Goal: Information Seeking & Learning: Learn about a topic

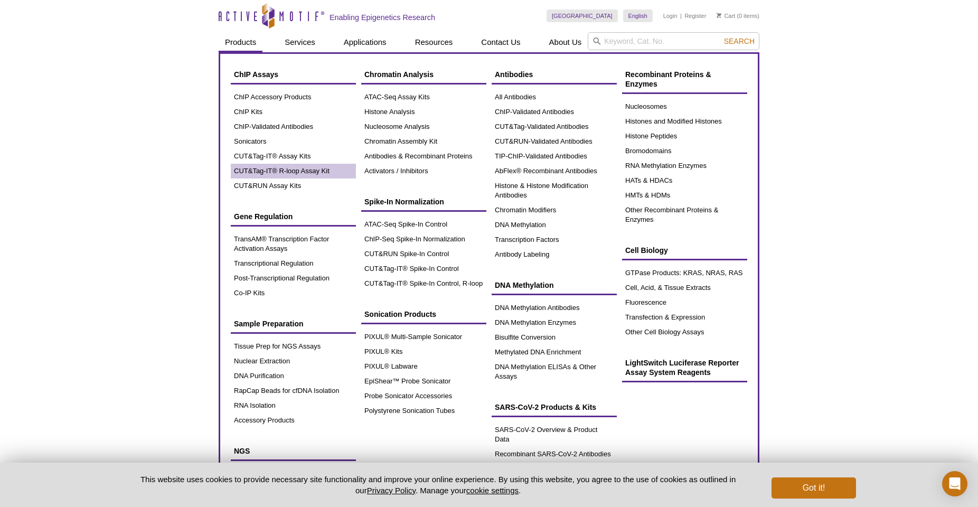
click at [264, 170] on link "CUT&Tag-IT® R-loop Assay Kit" at bounding box center [293, 171] width 125 height 15
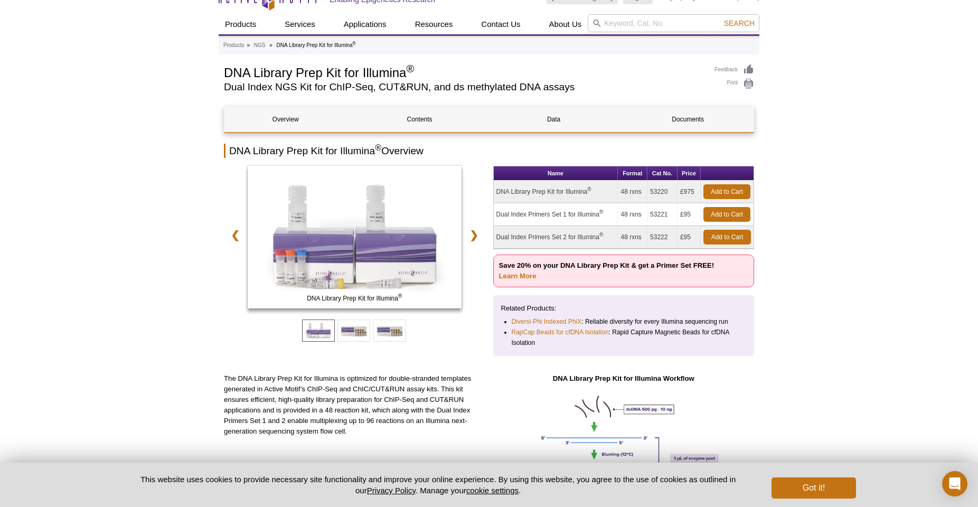
scroll to position [22, 0]
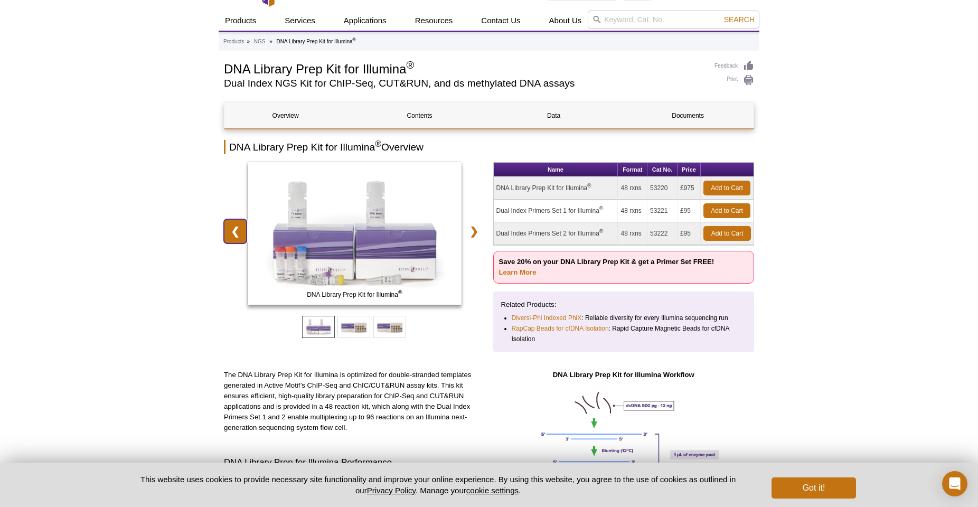
click at [236, 231] on link "❮" at bounding box center [235, 231] width 23 height 24
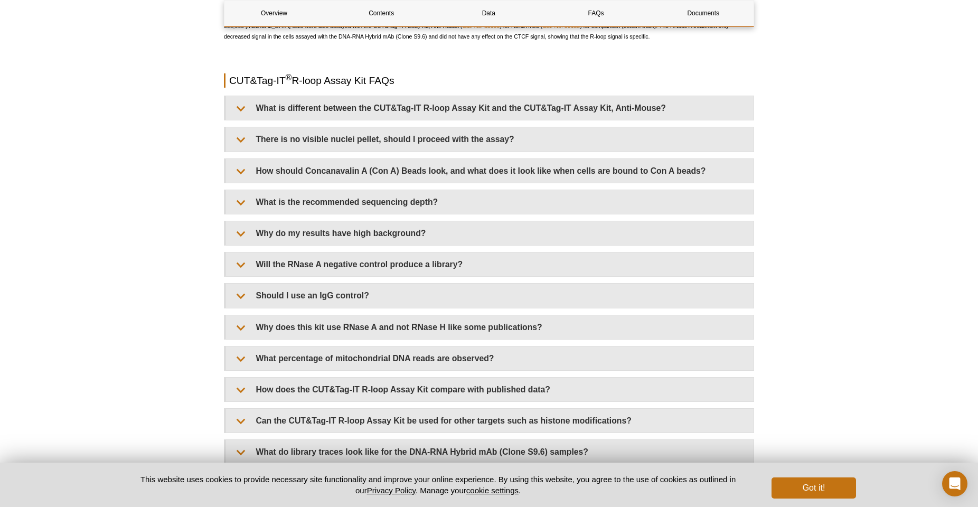
scroll to position [2134, 0]
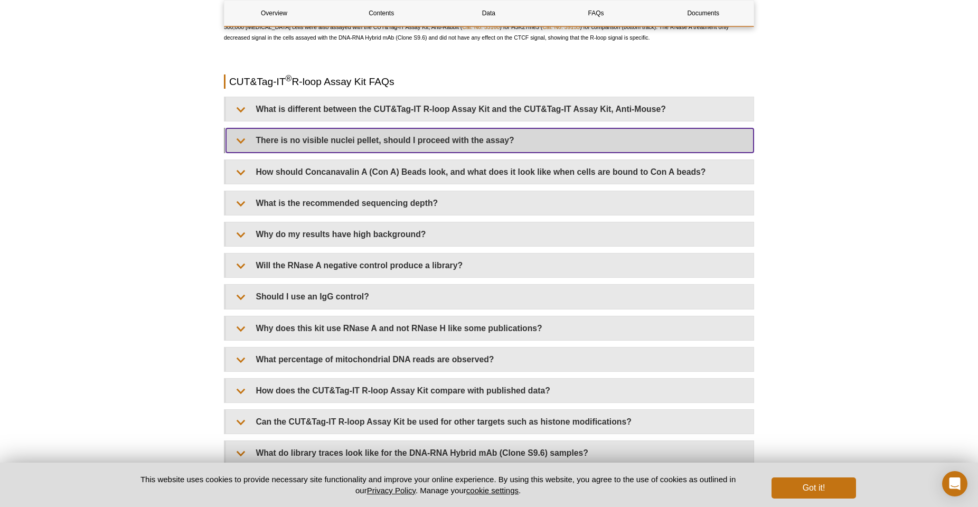
click at [266, 128] on summary "There is no visible nuclei pellet, should I proceed with the assay?" at bounding box center [490, 140] width 528 height 24
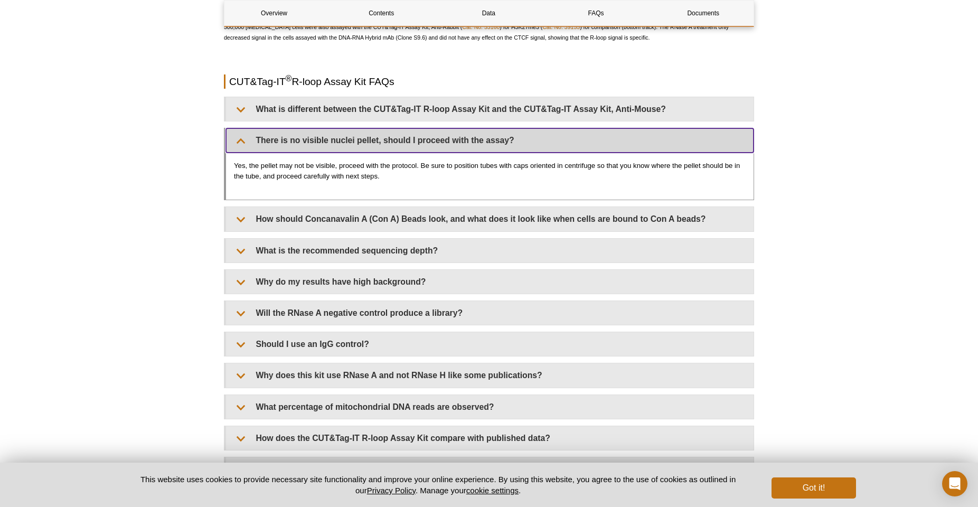
click at [255, 128] on summary "There is no visible nuclei pellet, should I proceed with the assay?" at bounding box center [490, 140] width 528 height 24
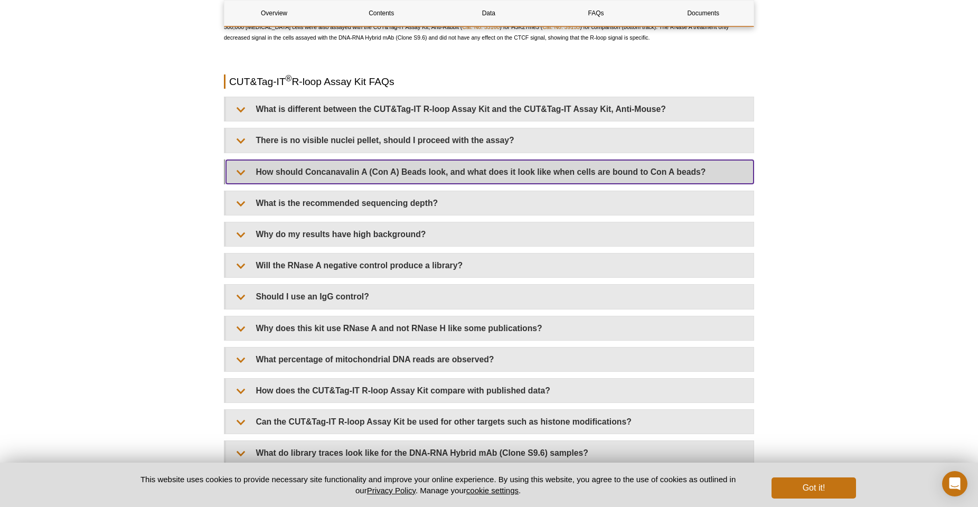
click at [241, 160] on summary "How should Concanavalin A (Con A) Beads look, and what does it look like when c…" at bounding box center [490, 172] width 528 height 24
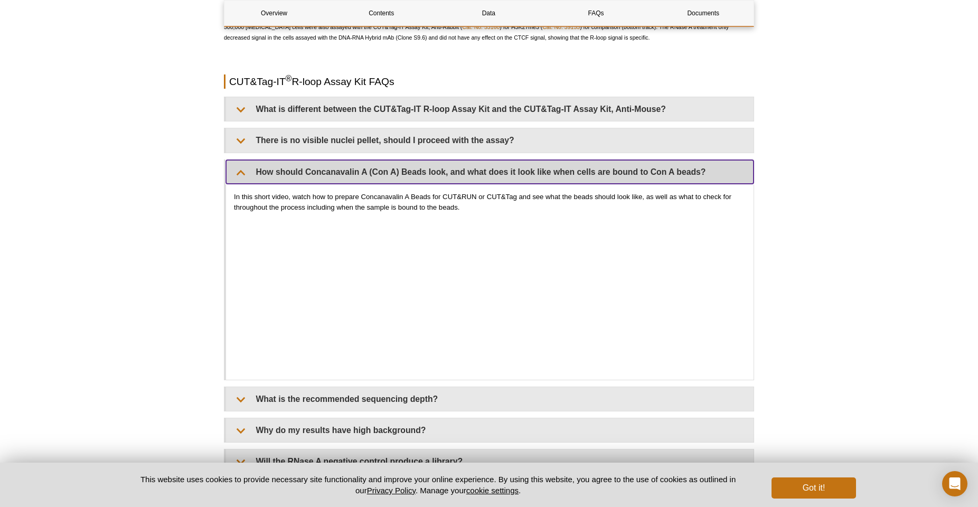
drag, startPoint x: 245, startPoint y: 160, endPoint x: 173, endPoint y: 158, distance: 72.4
click at [245, 160] on summary "How should Concanavalin A (Con A) Beads look, and what does it look like when c…" at bounding box center [490, 172] width 528 height 24
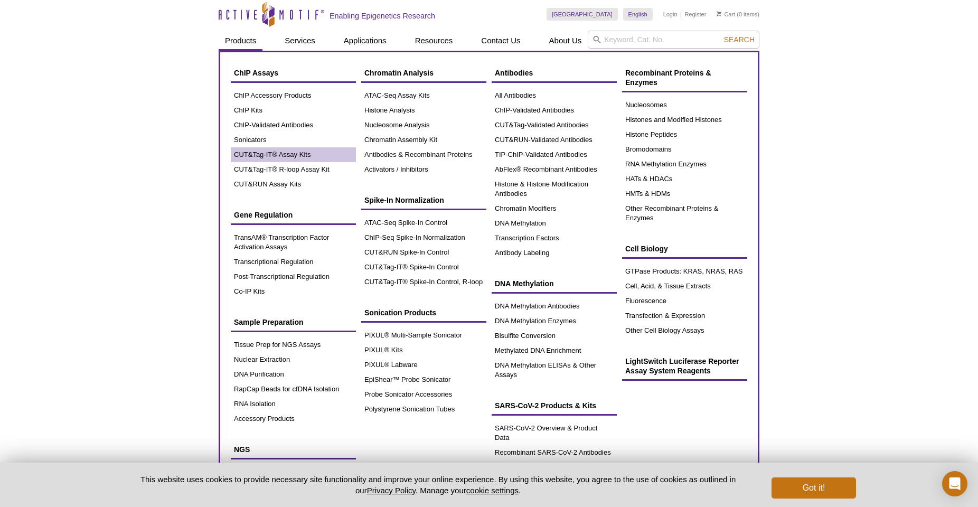
scroll to position [1, 0]
click at [254, 152] on link "CUT&Tag-IT® Assay Kits" at bounding box center [293, 155] width 125 height 15
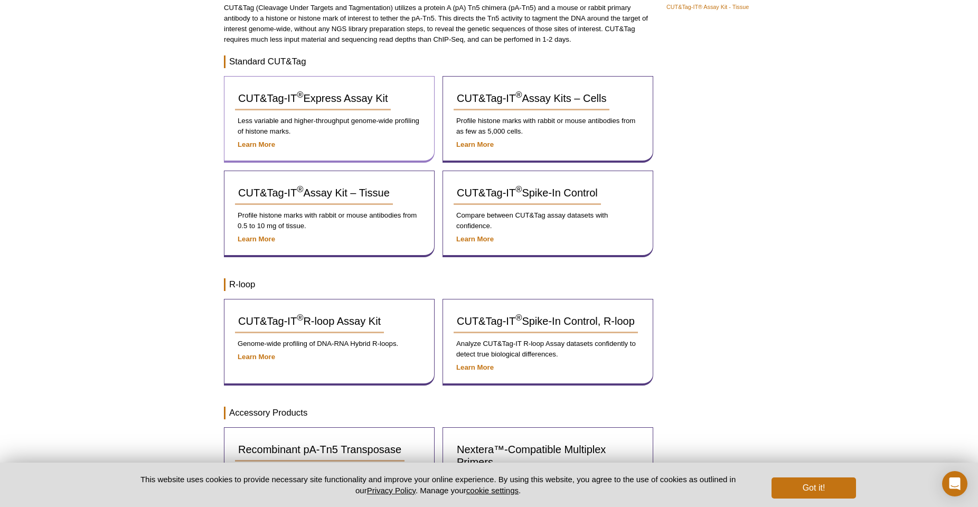
scroll to position [133, 0]
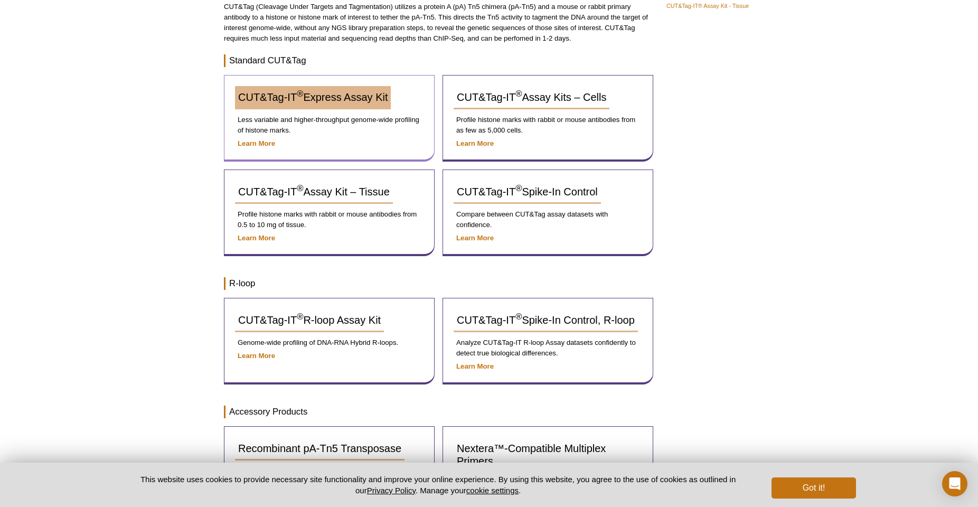
click at [309, 101] on span "CUT&Tag-IT ® Express Assay Kit" at bounding box center [313, 97] width 150 height 12
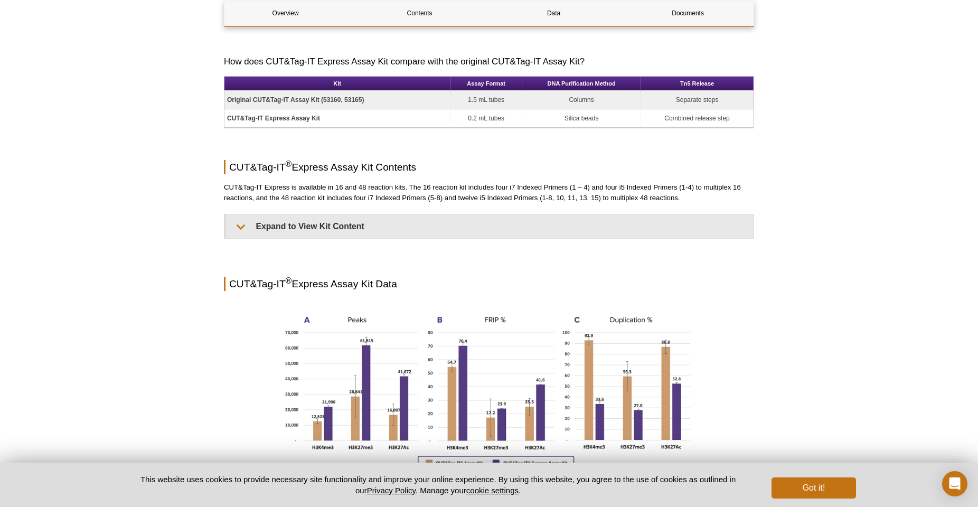
scroll to position [652, 0]
